Goal: Transaction & Acquisition: Book appointment/travel/reservation

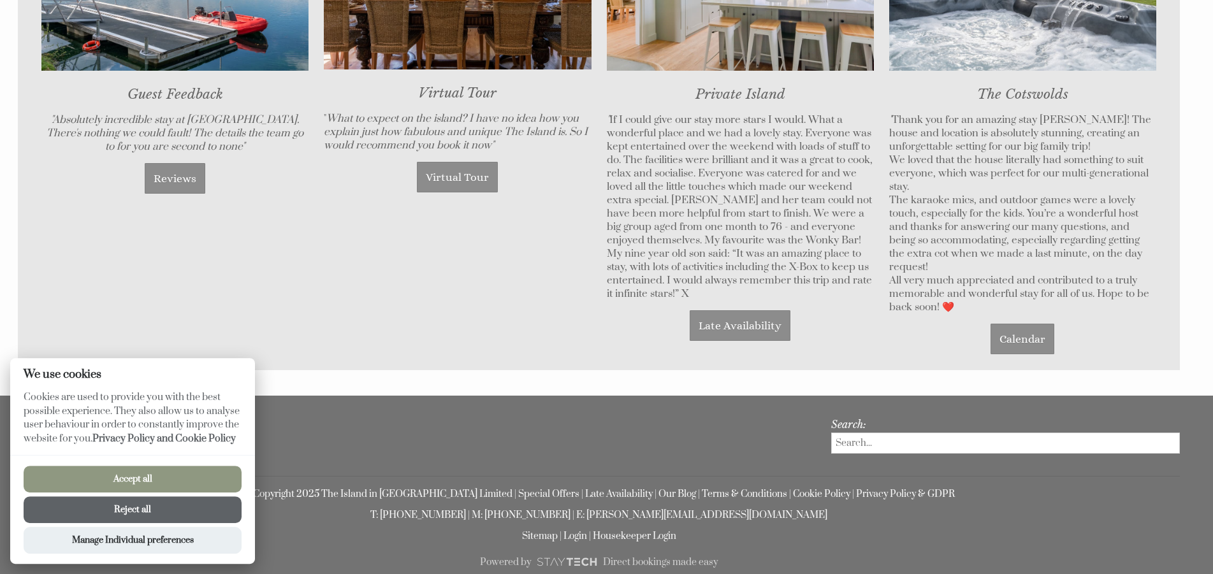
scroll to position [1201, 0]
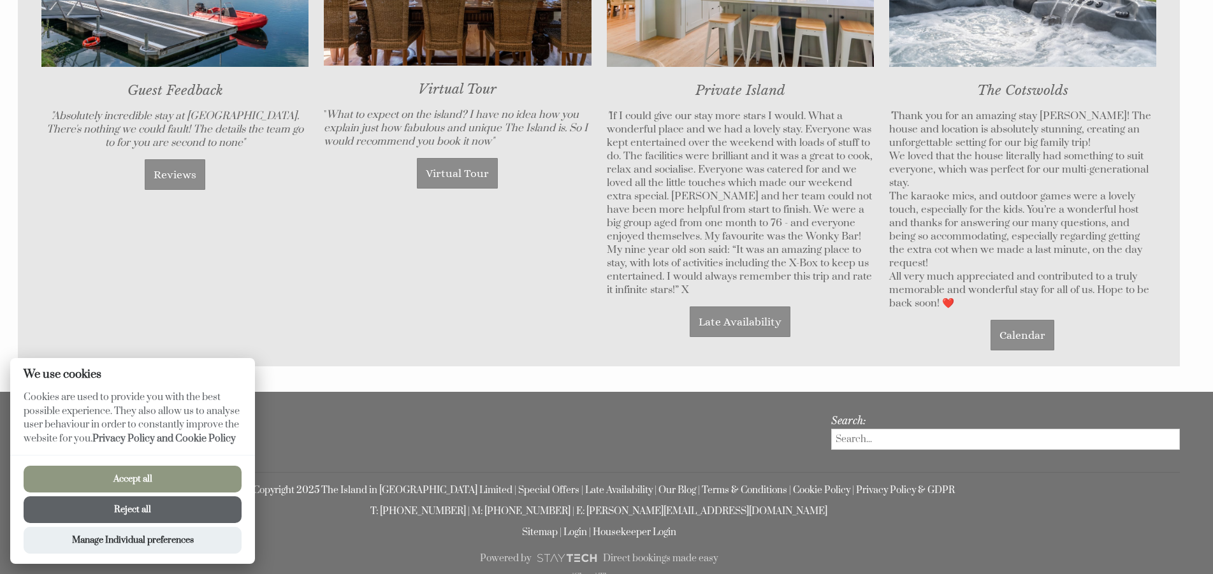
click at [124, 477] on button "Accept all" at bounding box center [133, 479] width 218 height 27
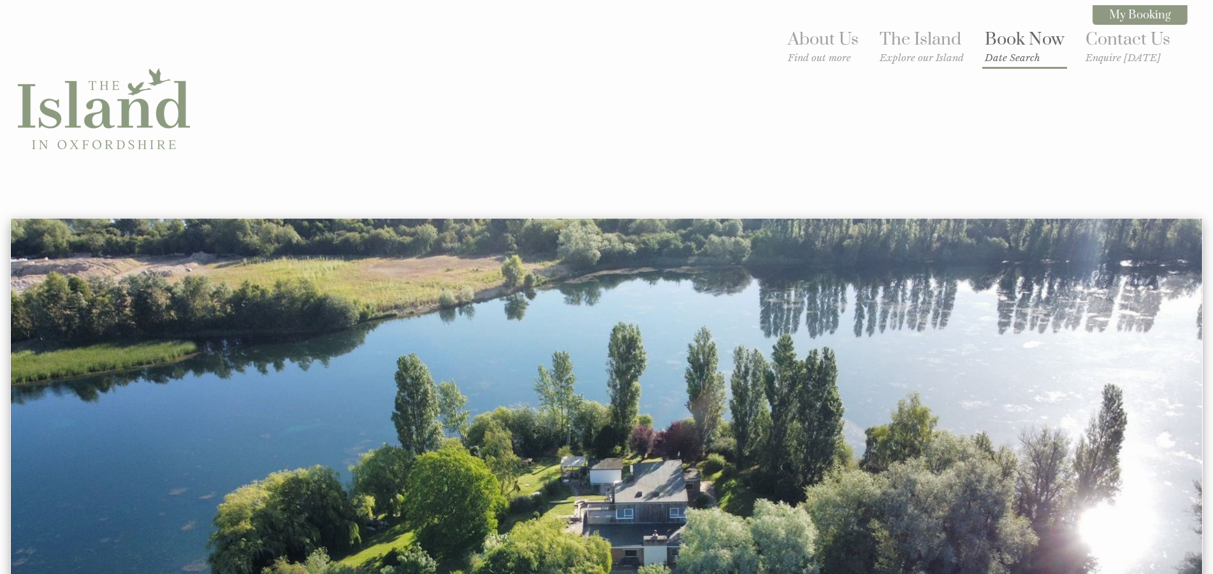
click at [1009, 43] on link "Book Now Date Search" at bounding box center [1025, 46] width 80 height 35
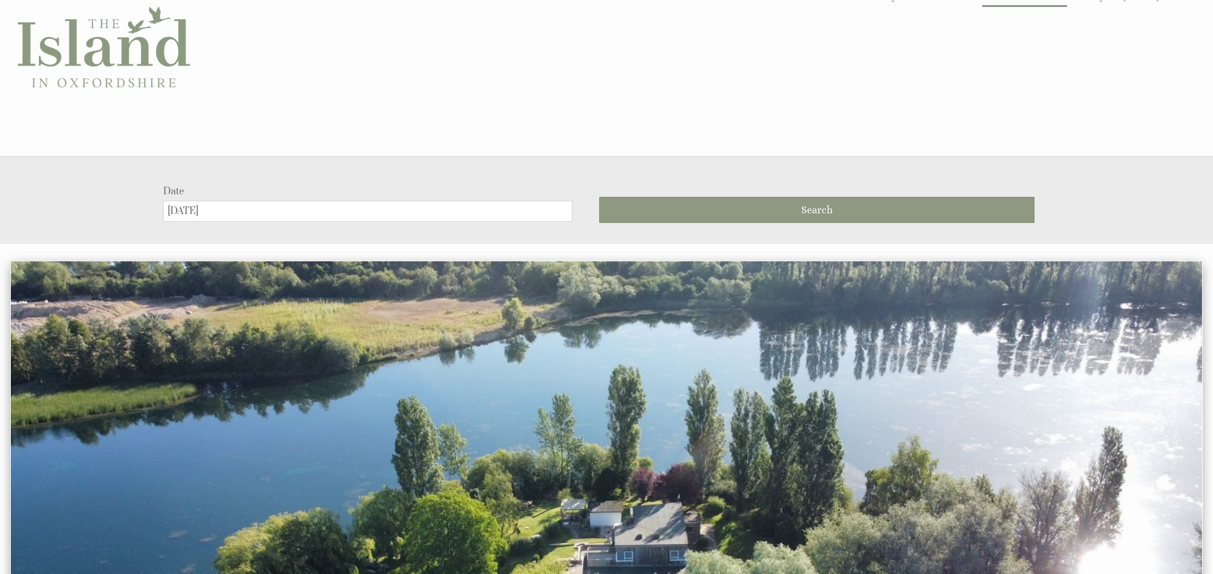
scroll to position [218, 0]
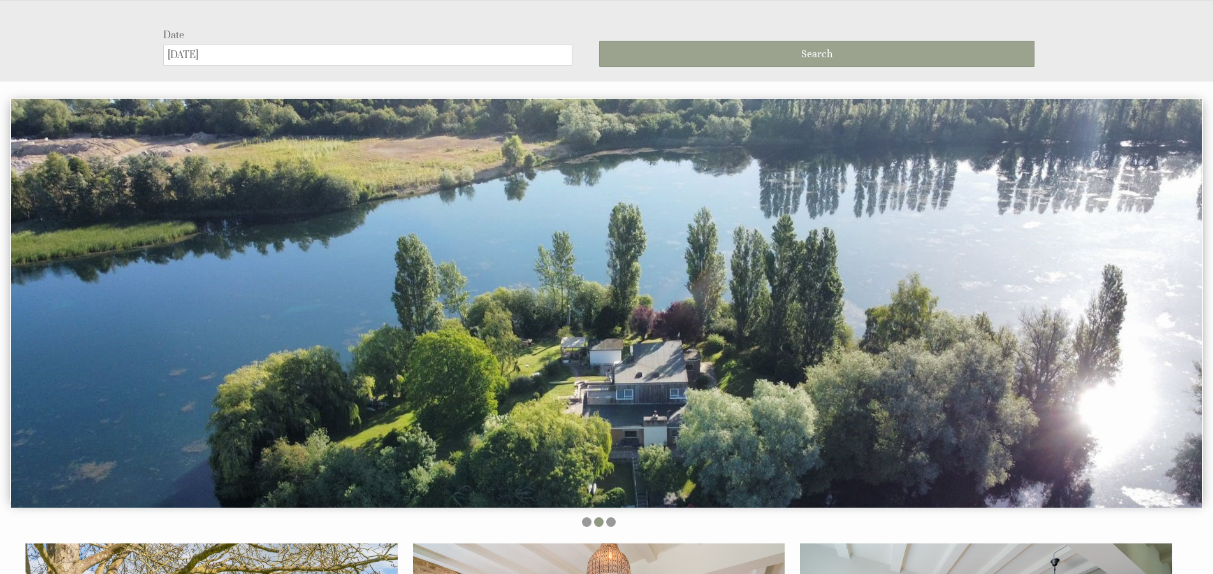
click at [814, 54] on span "Search" at bounding box center [816, 54] width 31 height 12
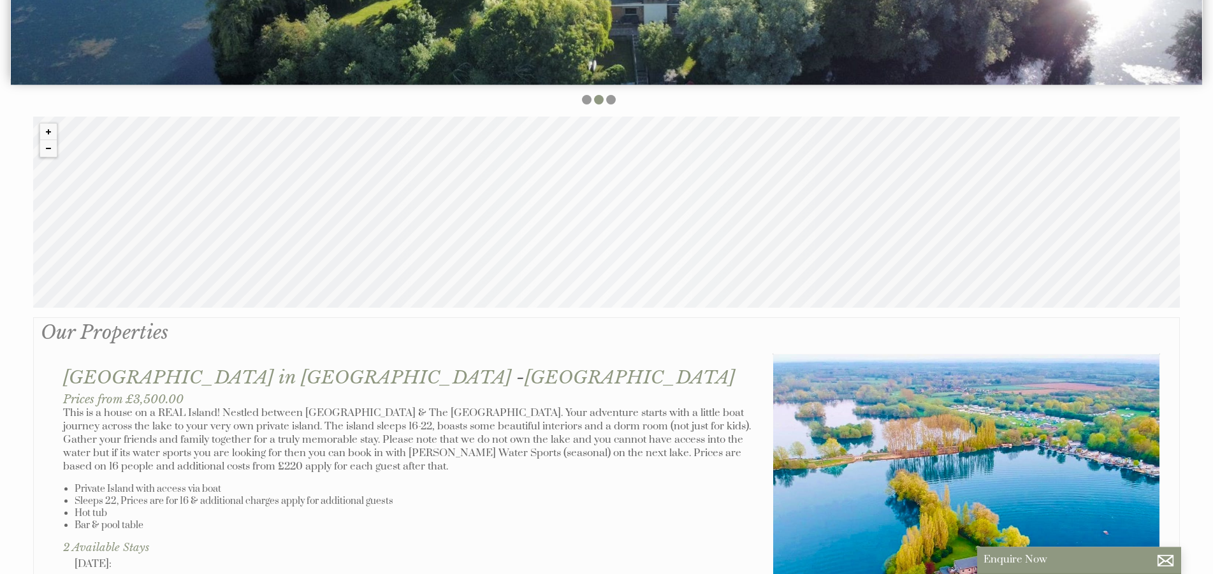
scroll to position [455, 0]
